Goal: Task Accomplishment & Management: Use online tool/utility

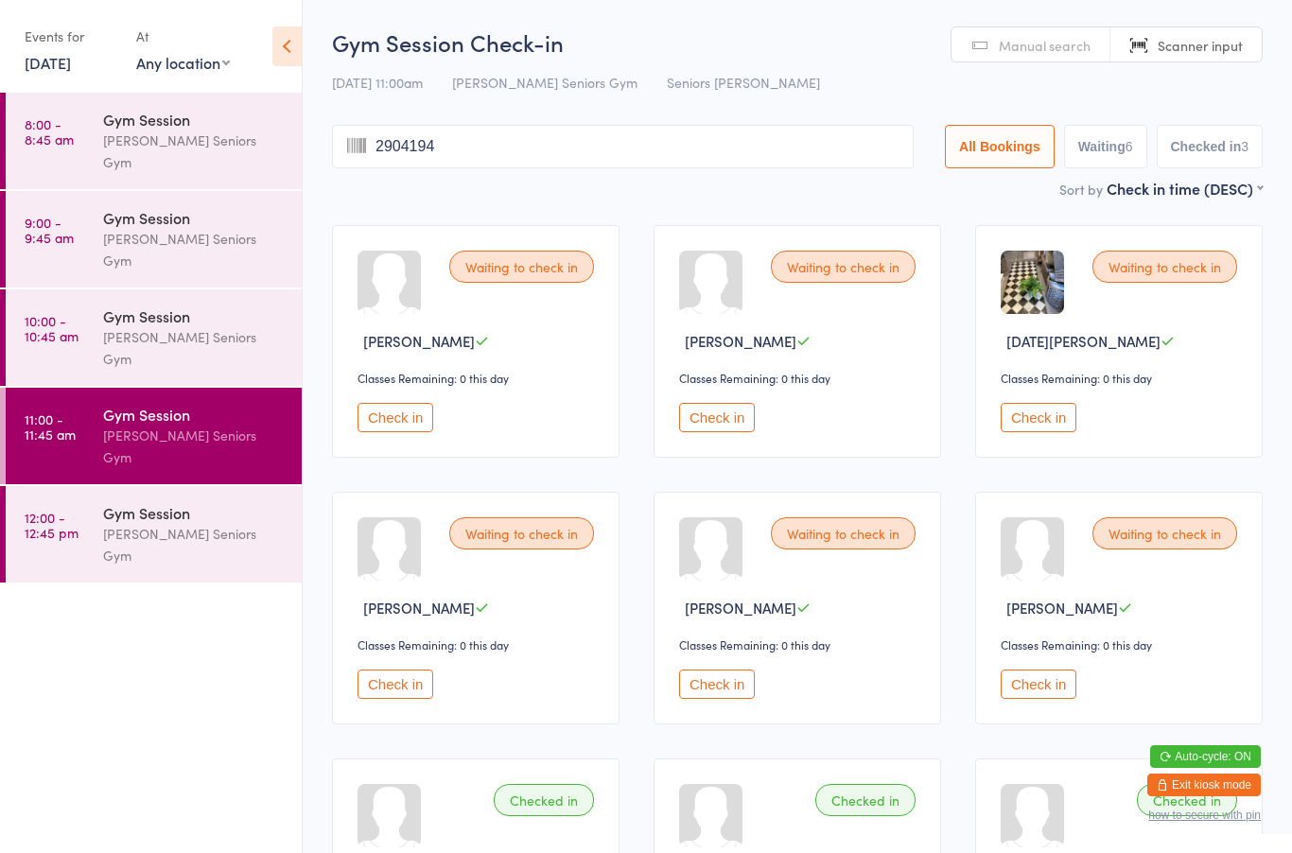
type input "29041941"
type input "10021946"
type input "30011947"
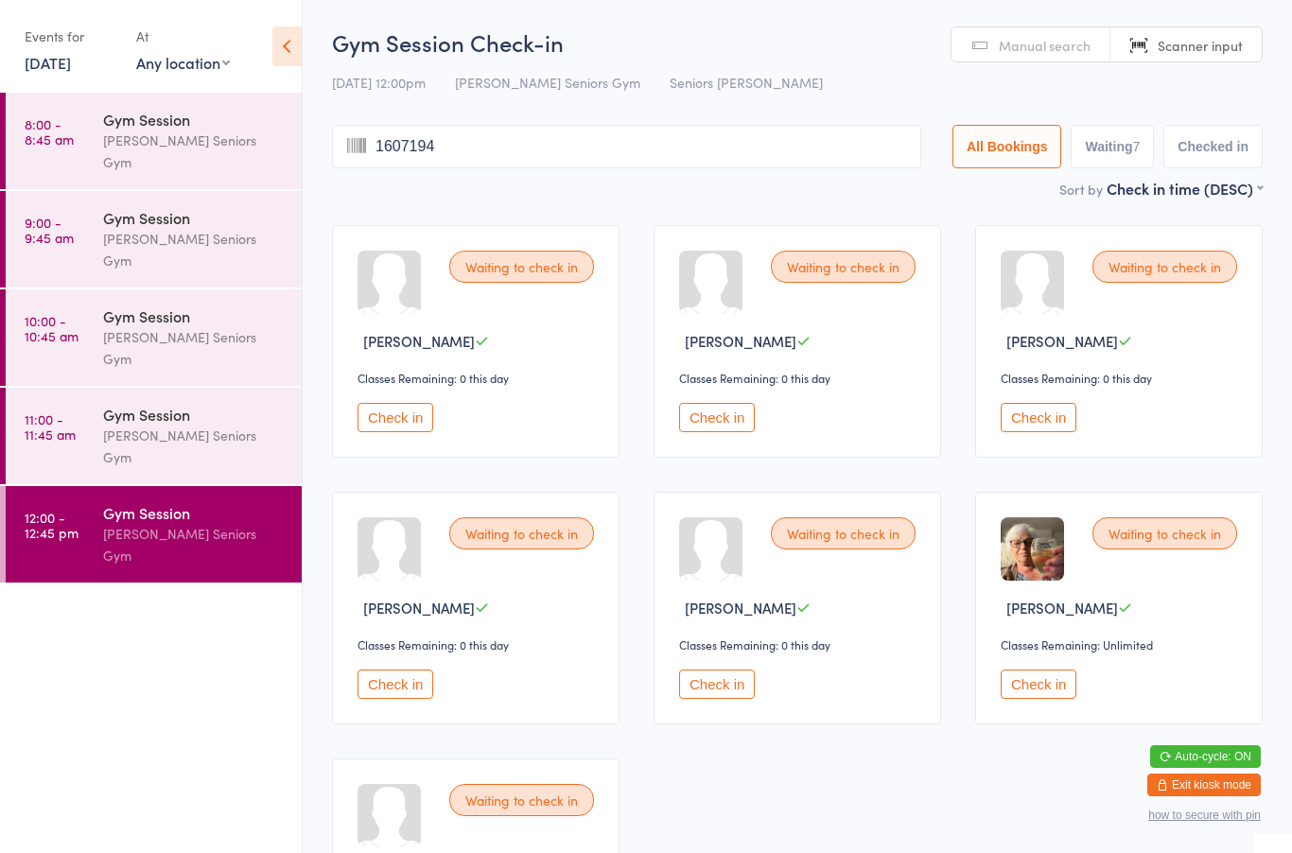
type input "16071944"
type input "17071953"
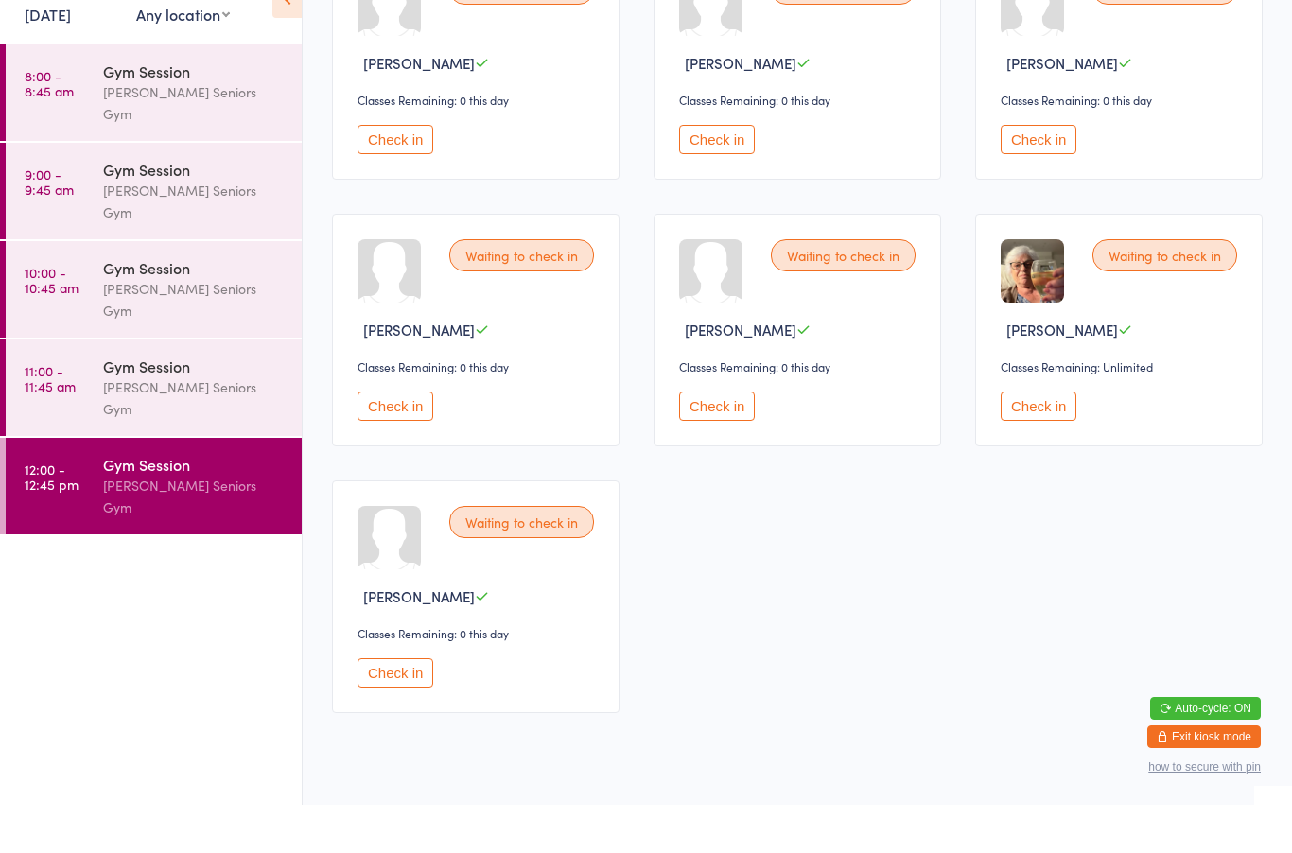
click at [737, 440] on button "Check in" at bounding box center [717, 454] width 76 height 29
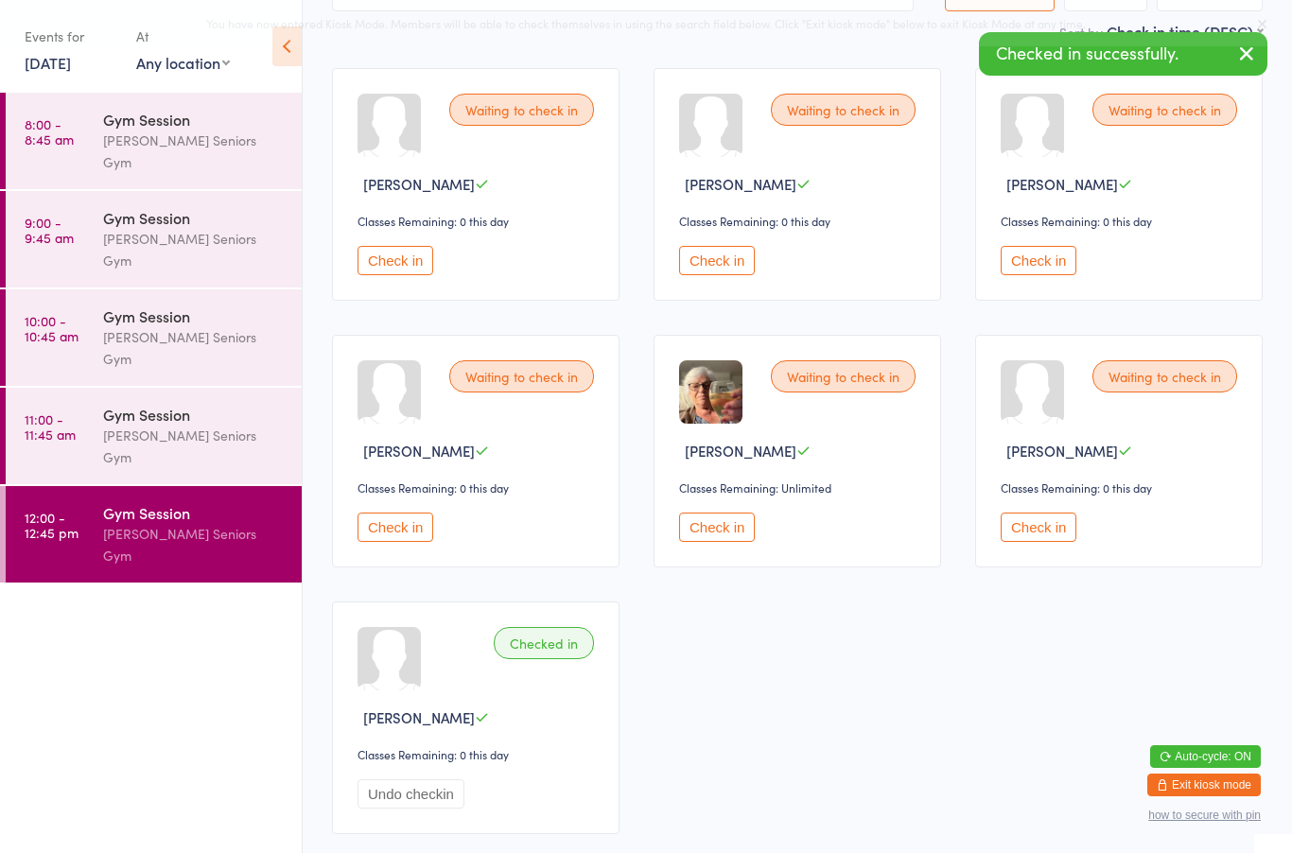
scroll to position [160, 0]
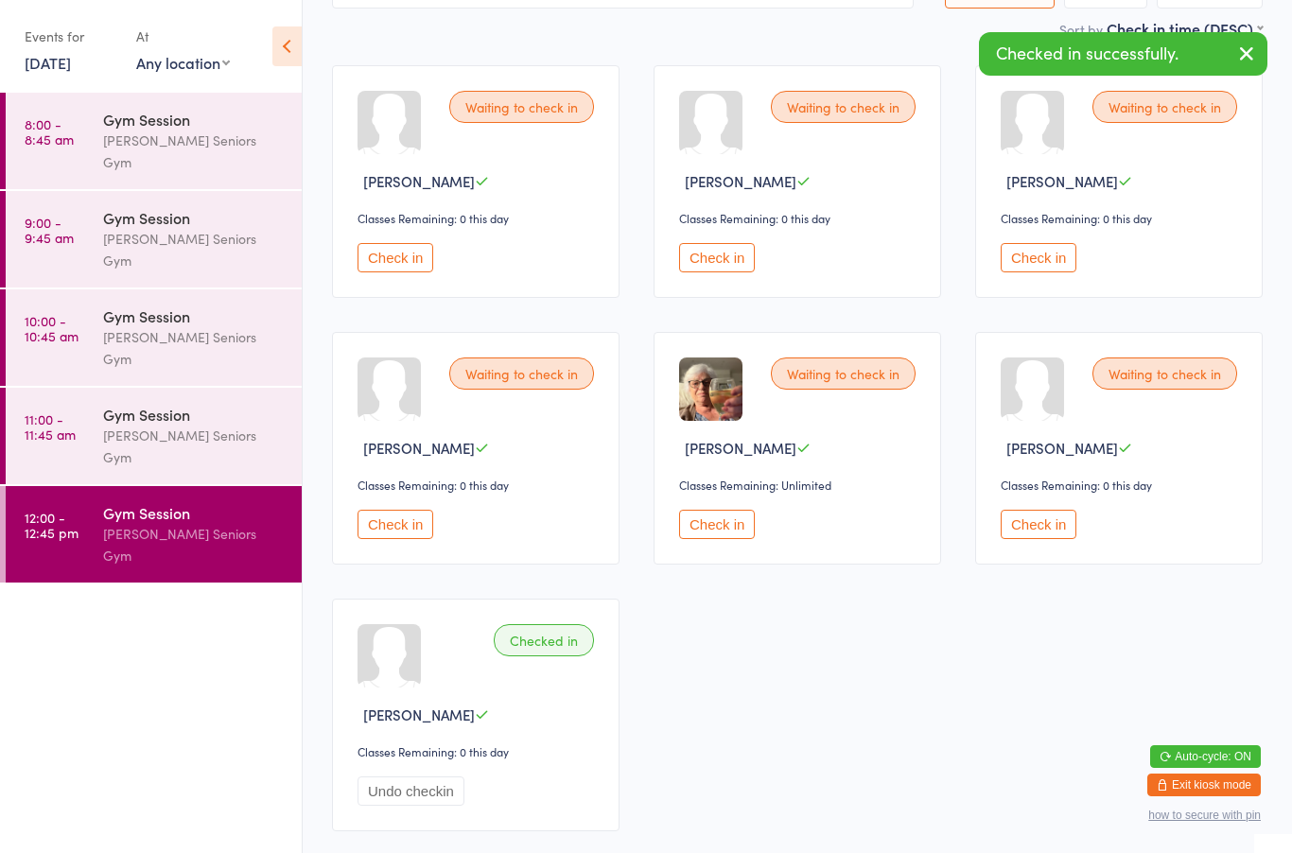
click at [416, 537] on button "Check in" at bounding box center [395, 524] width 76 height 29
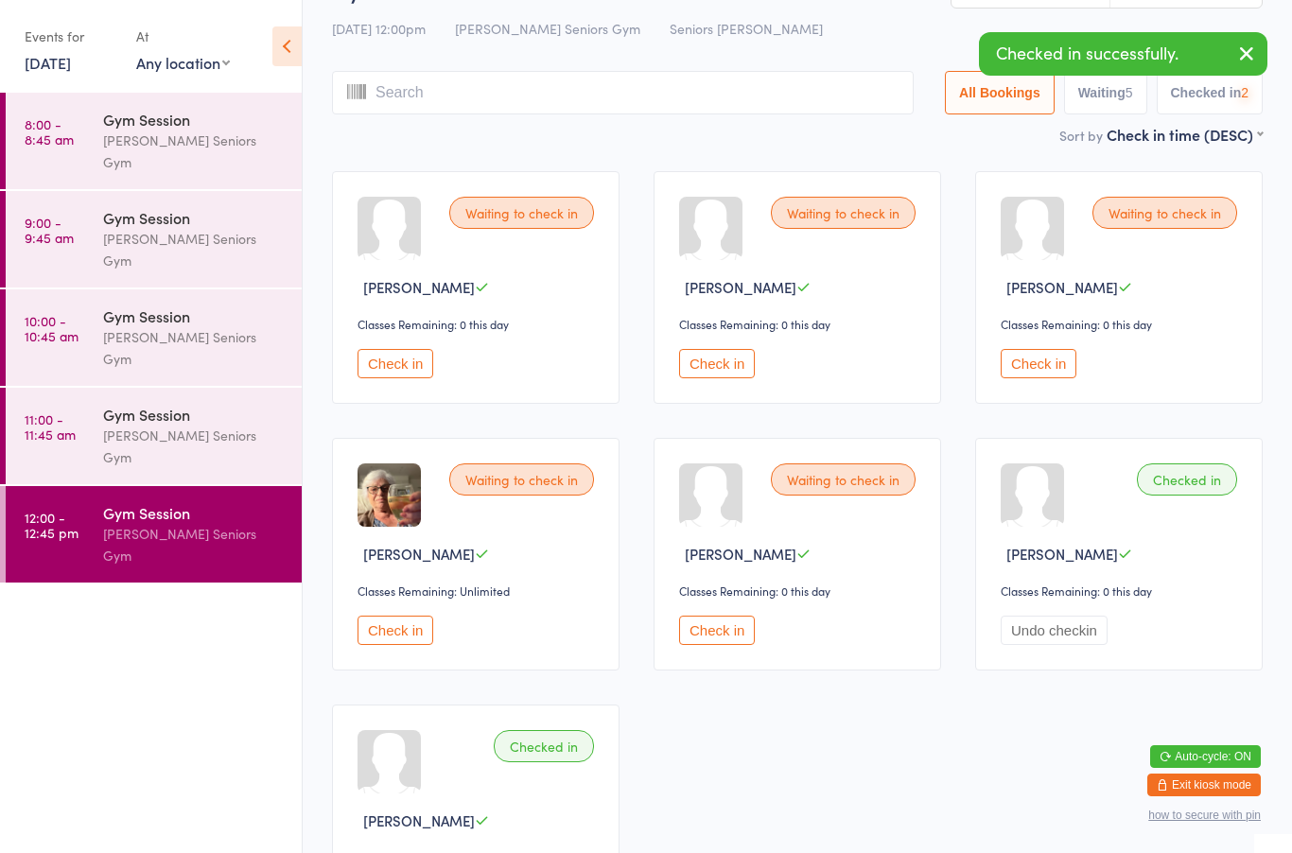
scroll to position [39, 0]
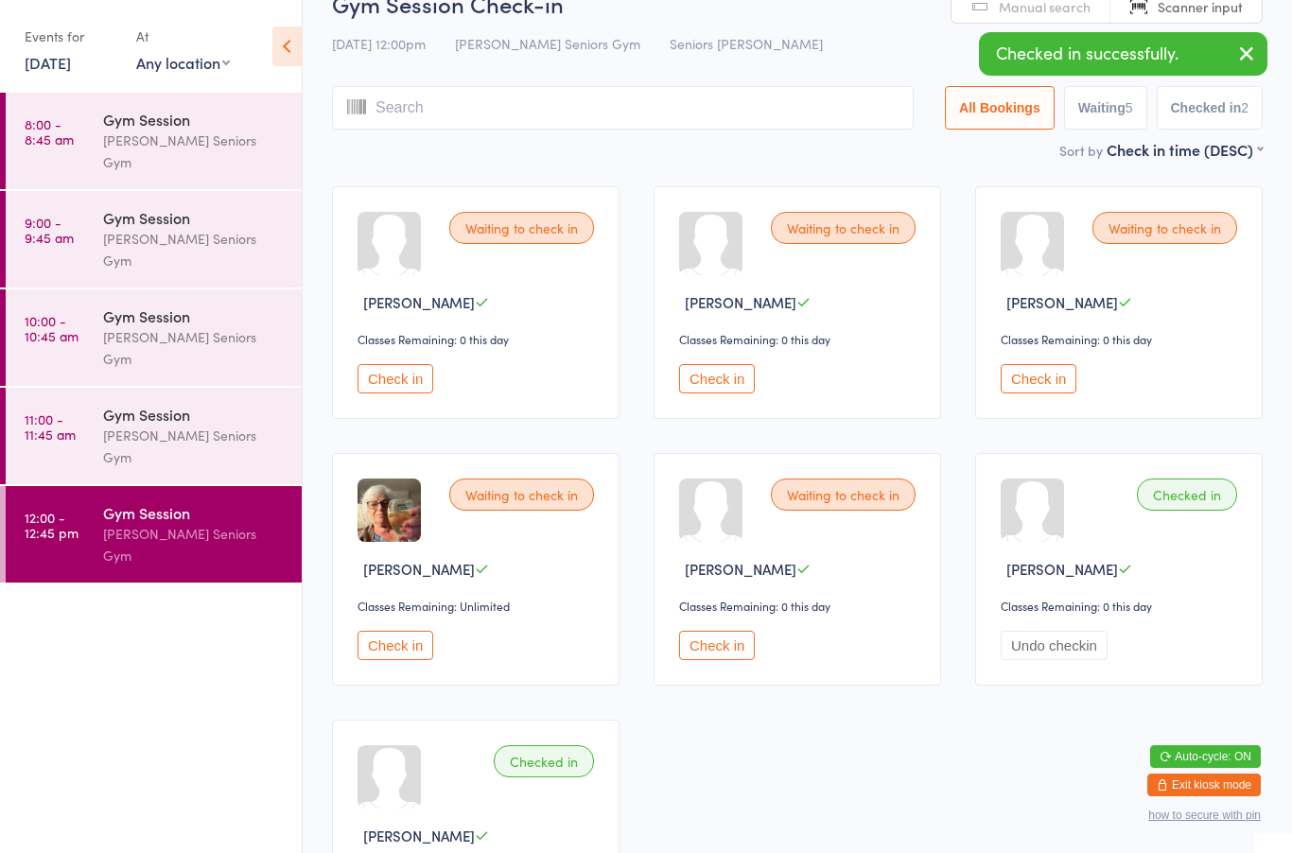
click at [794, 95] on input "search" at bounding box center [623, 108] width 582 height 44
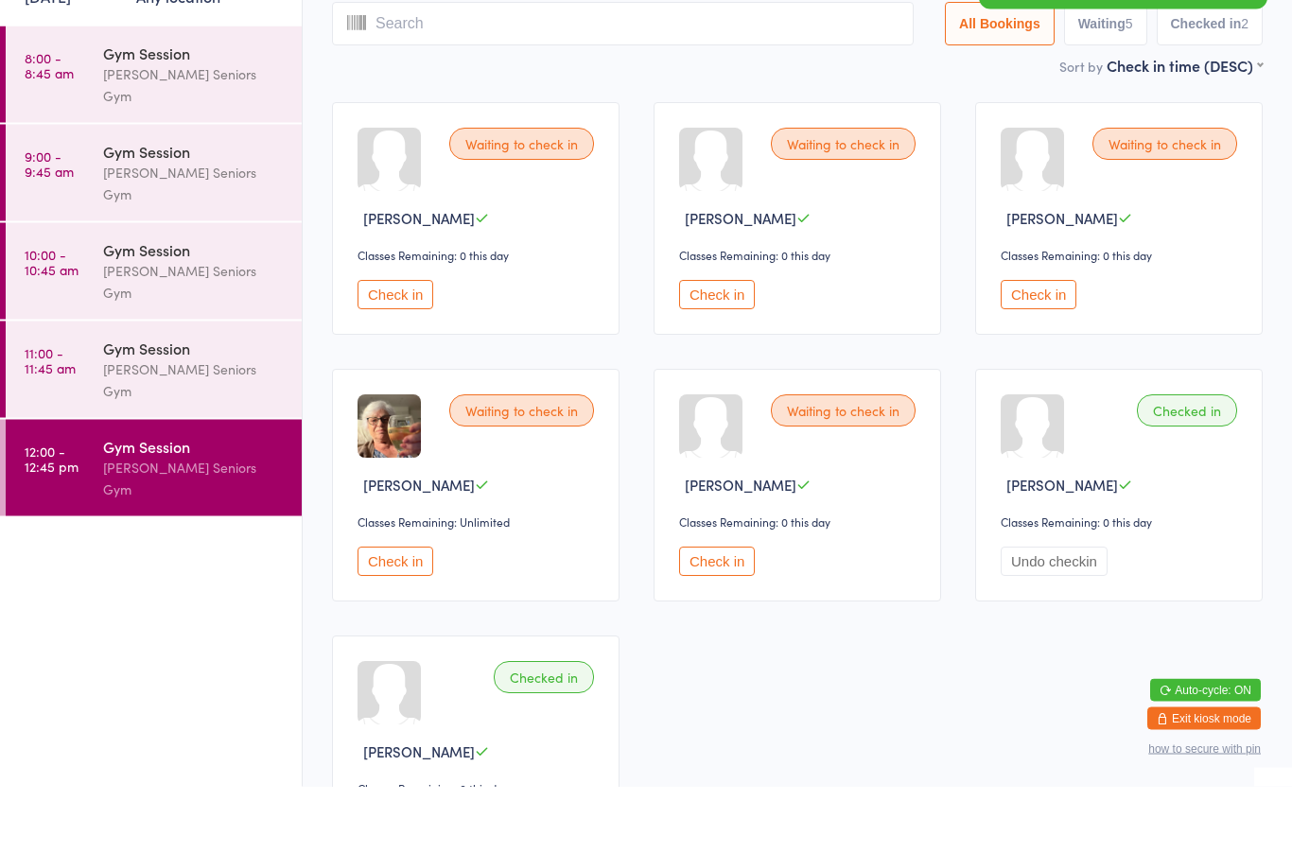
scroll to position [60, 0]
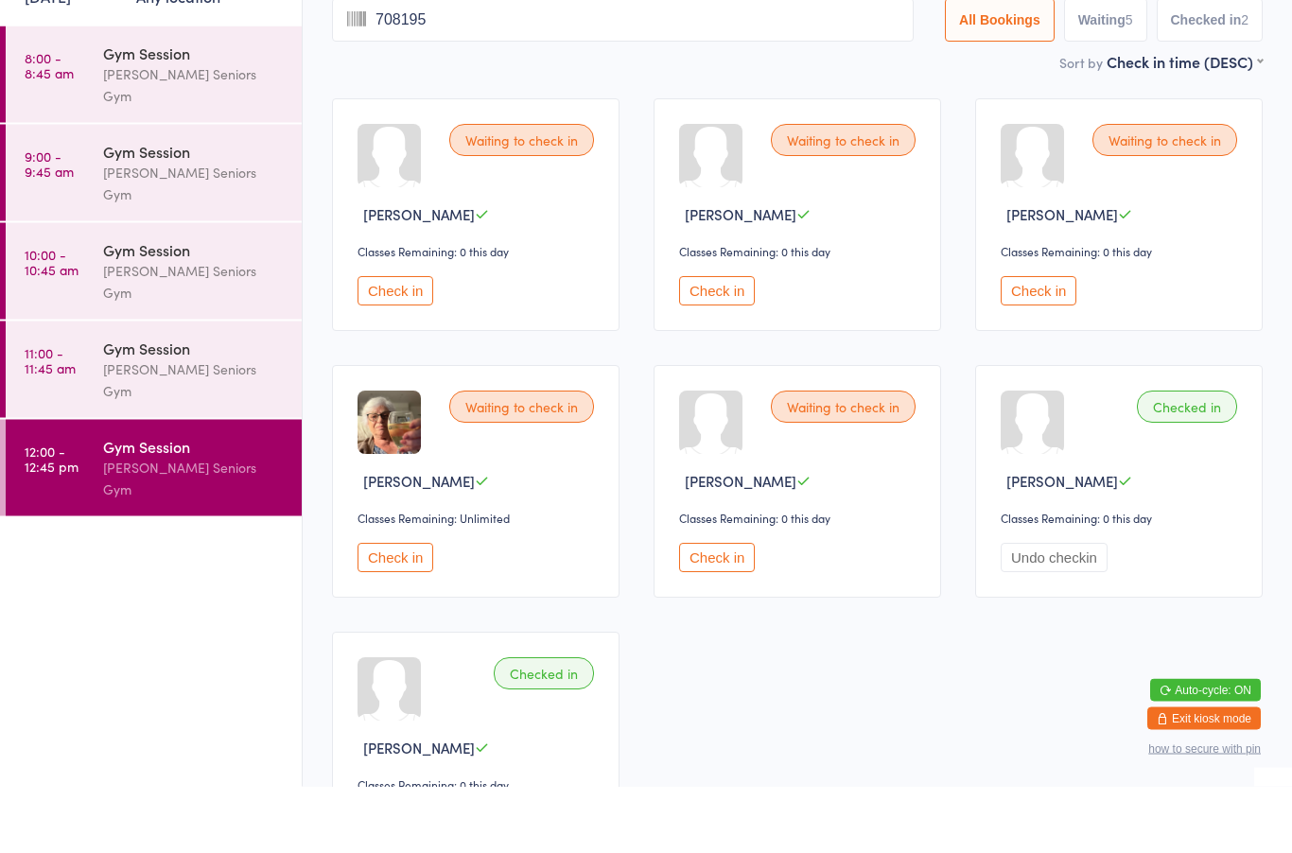
type input "7081954"
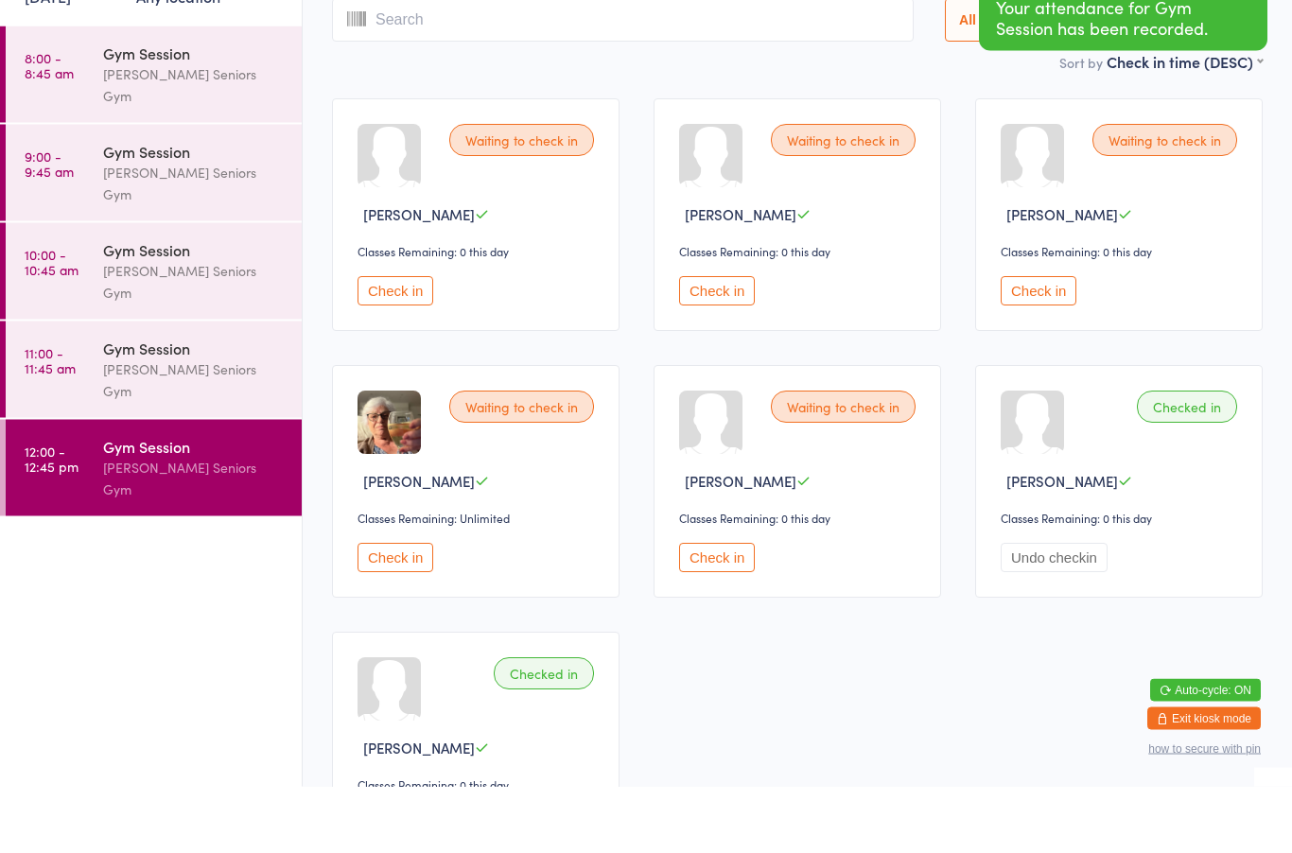
scroll to position [0, 0]
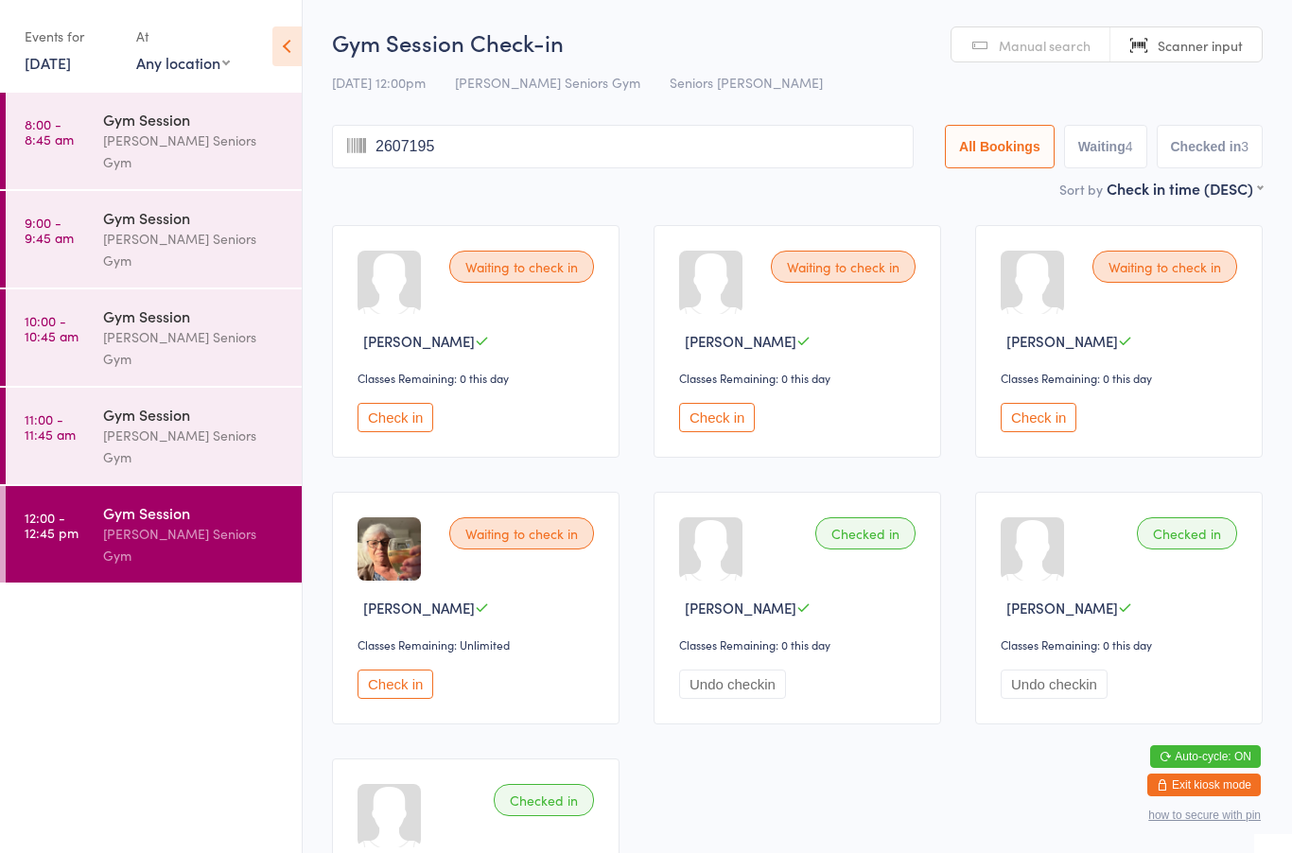
type input "26071959"
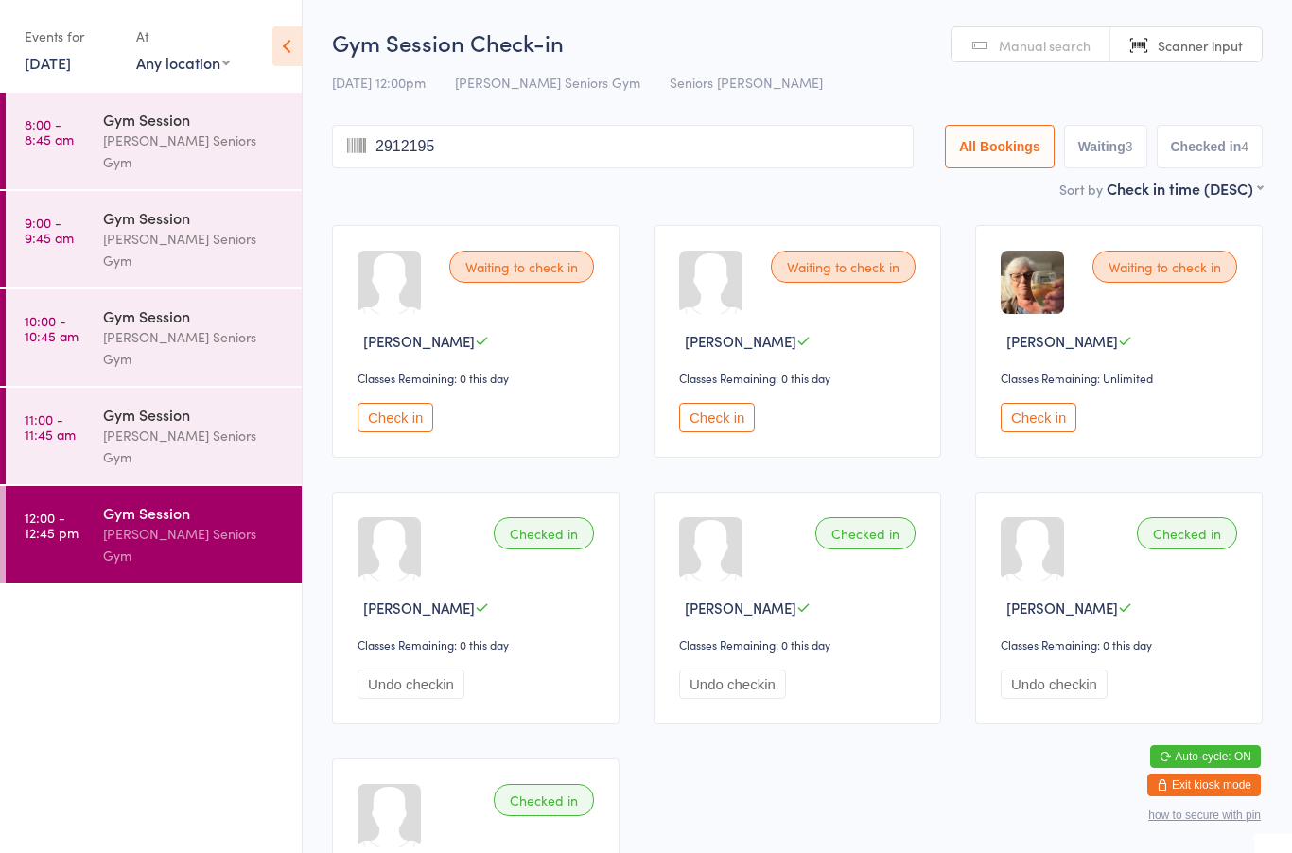
type input "29121953"
type input "16071955"
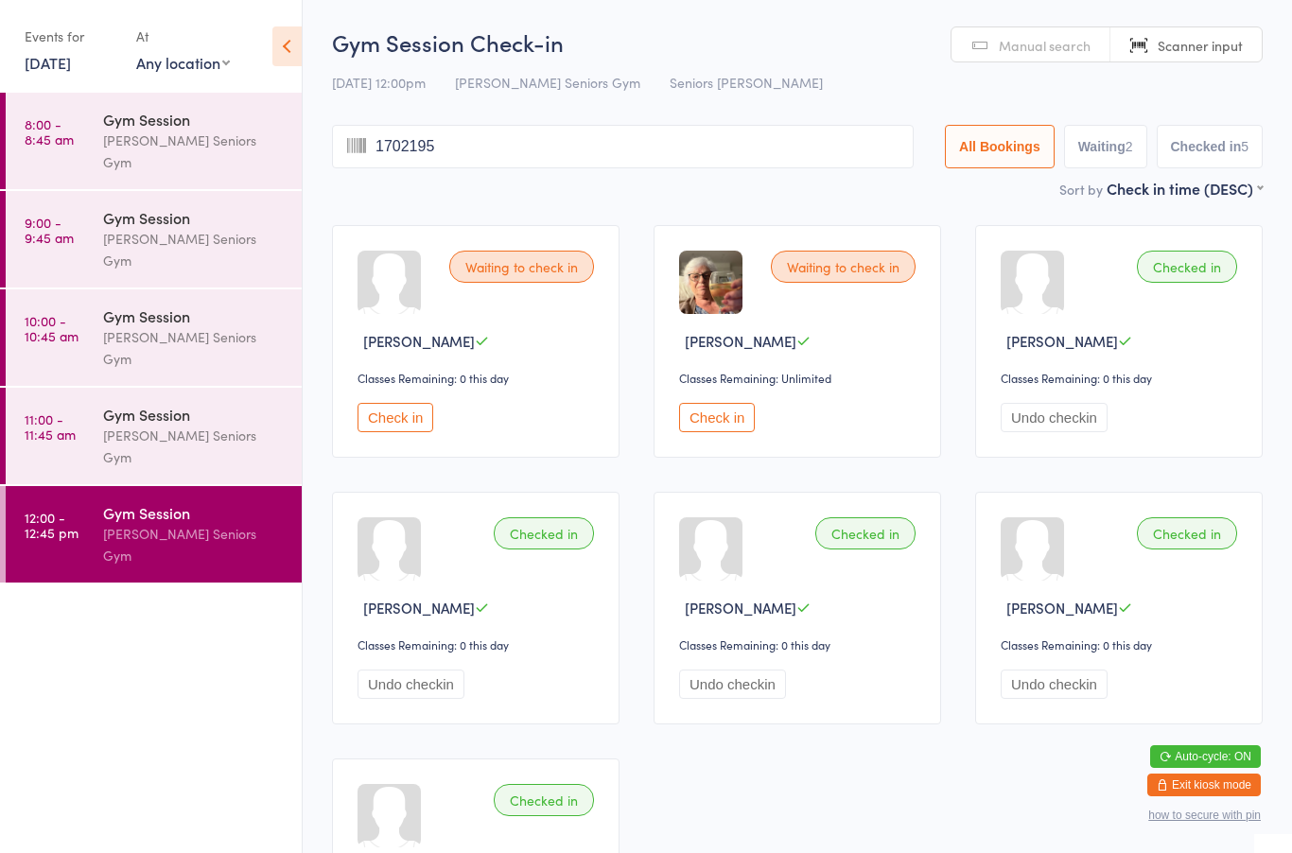
type input "17021953"
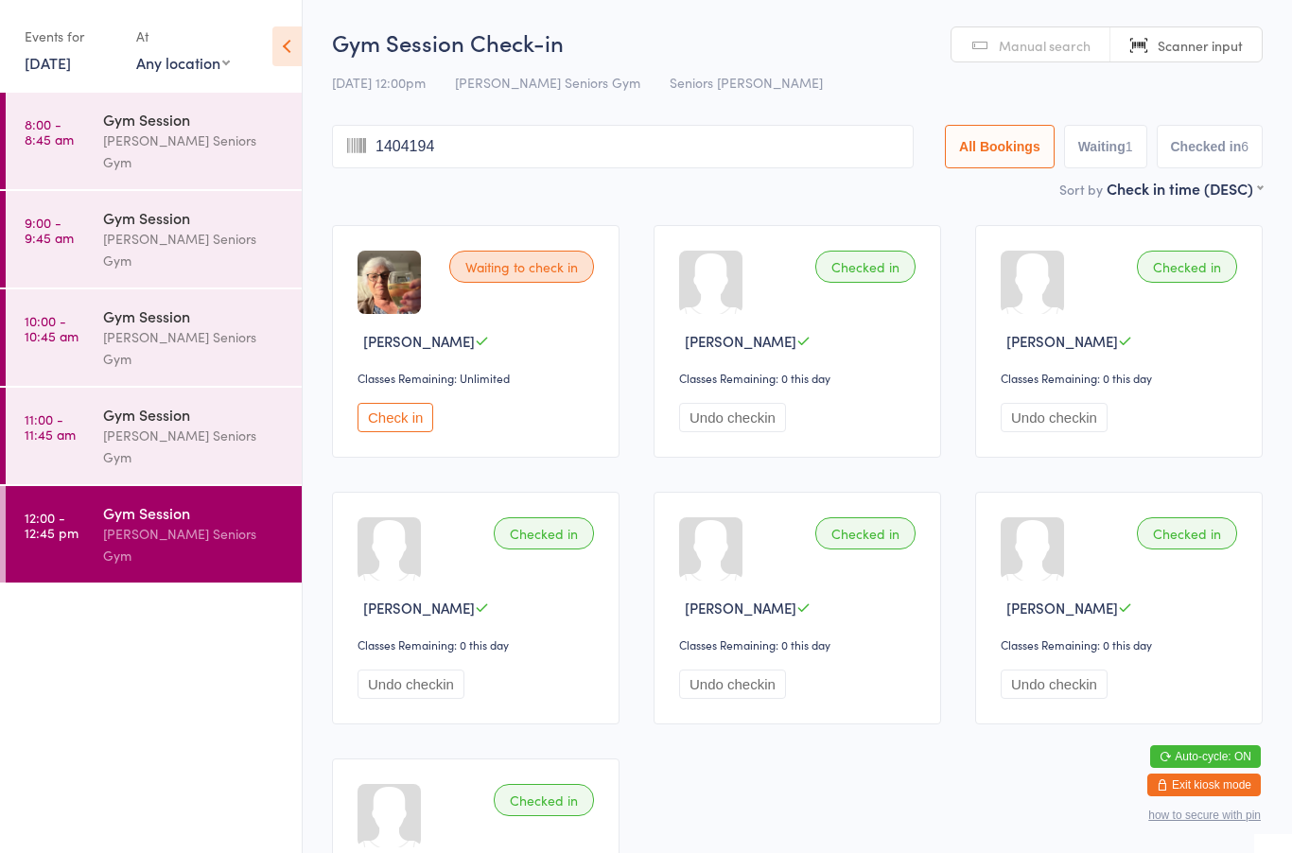
type input "14041943"
